Goal: Transaction & Acquisition: Purchase product/service

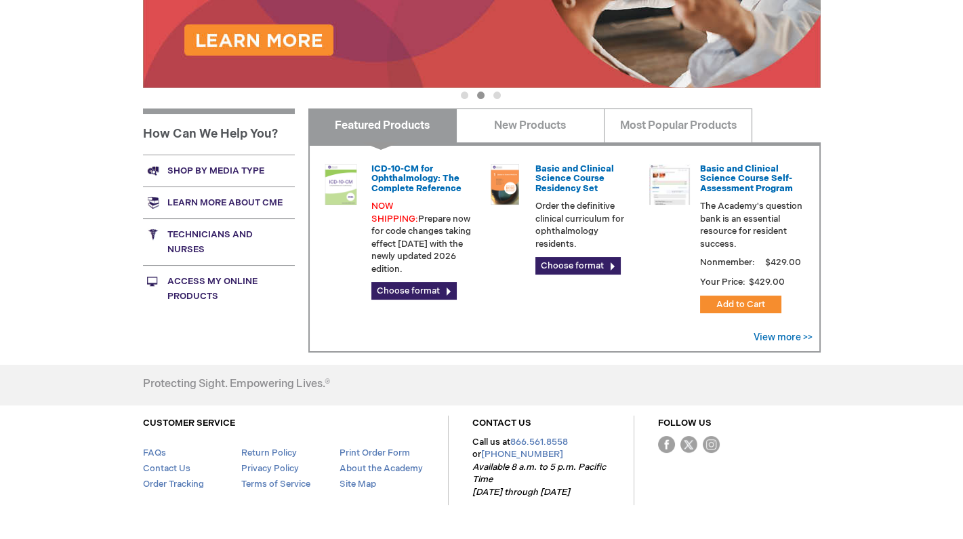
scroll to position [441, 0]
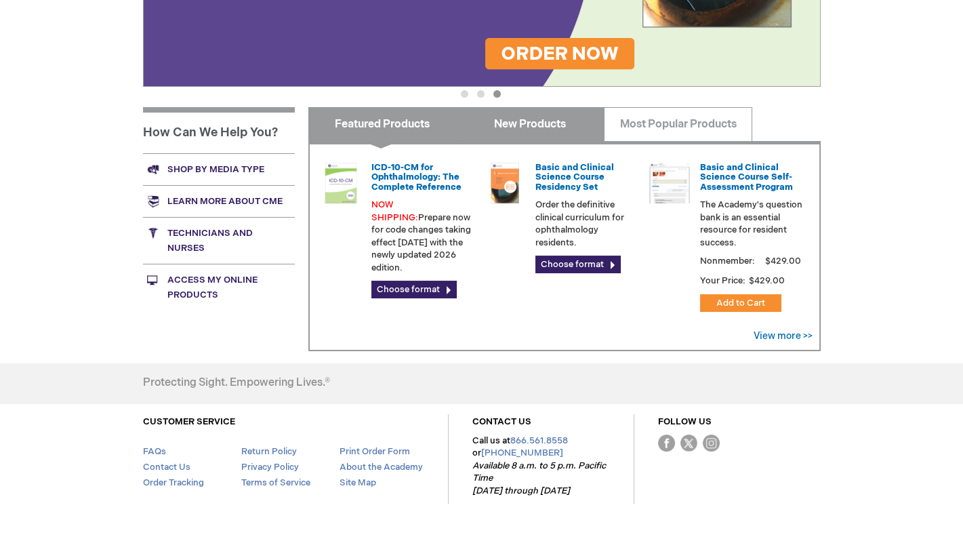
click at [557, 131] on link "New Products" at bounding box center [530, 124] width 148 height 34
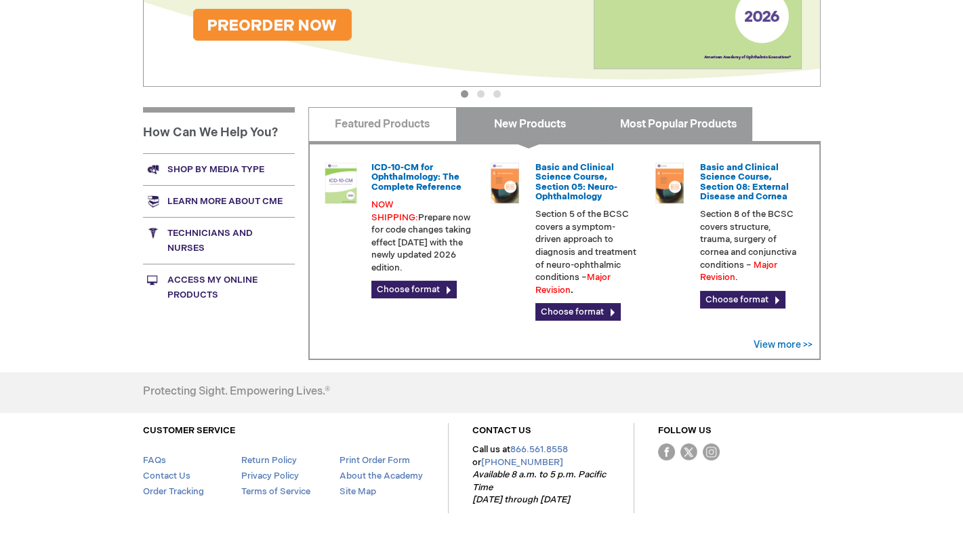
click at [697, 118] on link "Most Popular Products" at bounding box center [678, 124] width 148 height 34
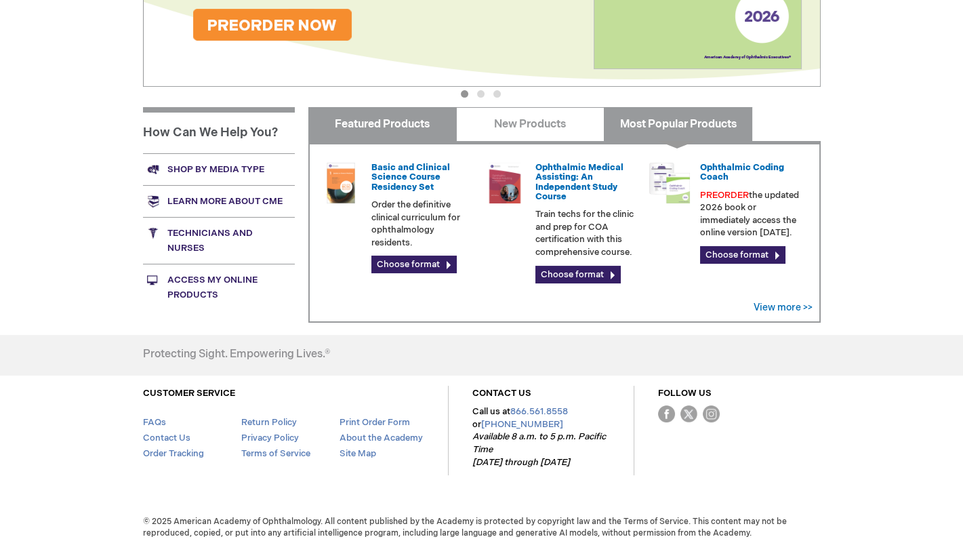
click at [376, 129] on link "Featured Products" at bounding box center [382, 124] width 148 height 34
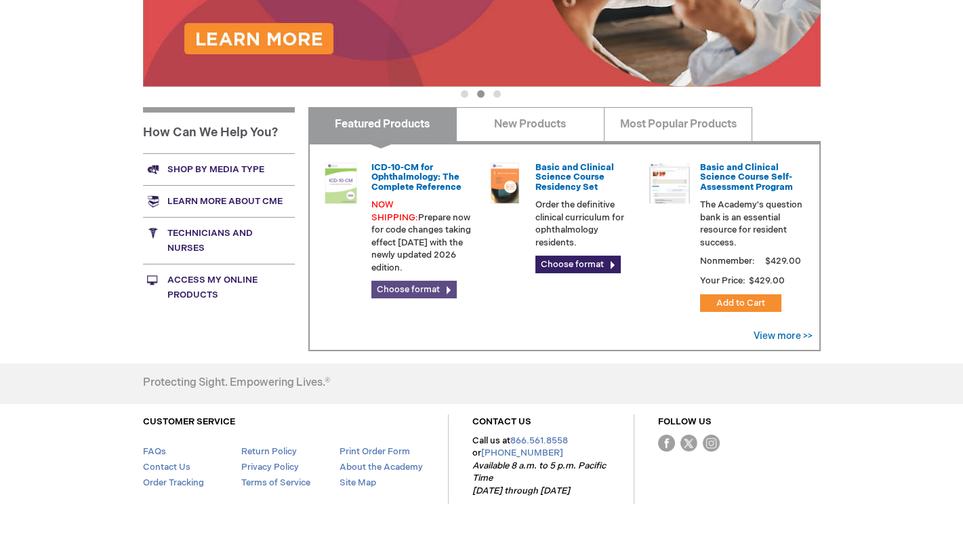
click at [414, 281] on link "Choose format" at bounding box center [413, 290] width 85 height 18
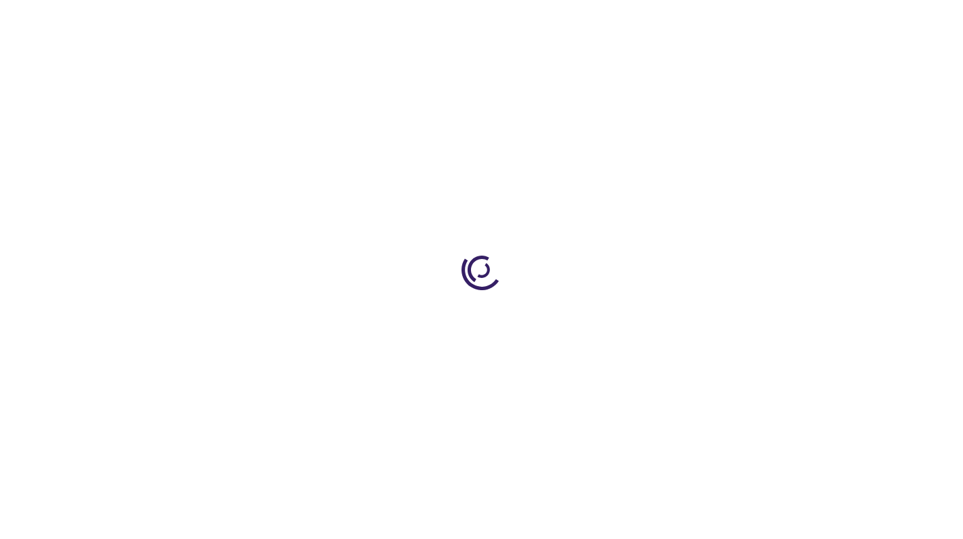
type input "0"
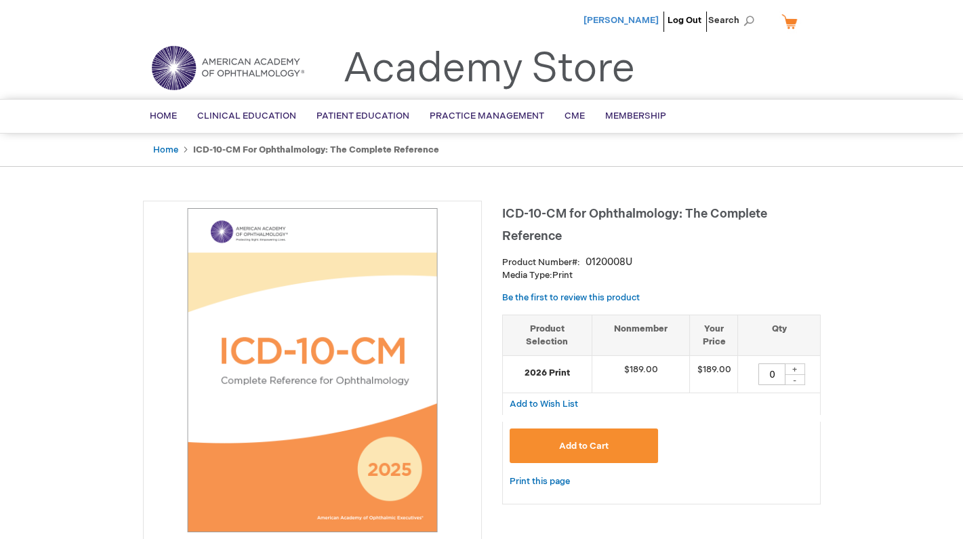
click at [630, 24] on li "[PERSON_NAME]" at bounding box center [621, 20] width 82 height 41
click at [630, 24] on span "[PERSON_NAME]" at bounding box center [621, 20] width 75 height 11
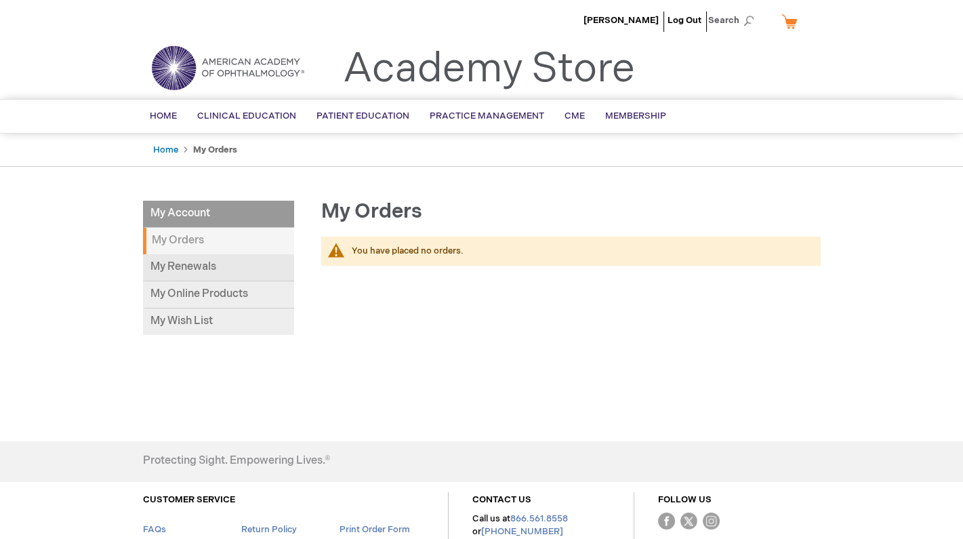
click at [220, 260] on link "My Renewals" at bounding box center [218, 267] width 151 height 27
